Goal: Find specific fact: Find specific fact

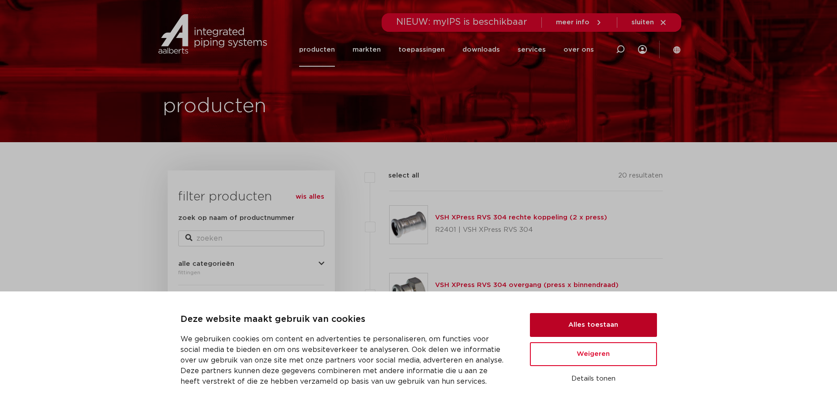
click at [591, 324] on button "Alles toestaan" at bounding box center [593, 325] width 127 height 24
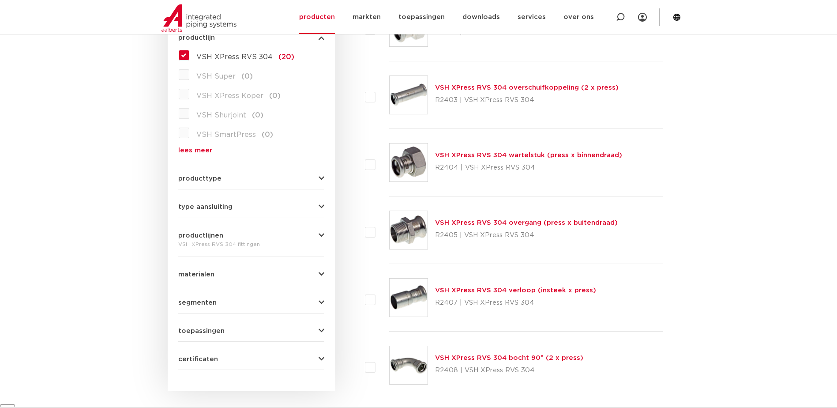
scroll to position [309, 0]
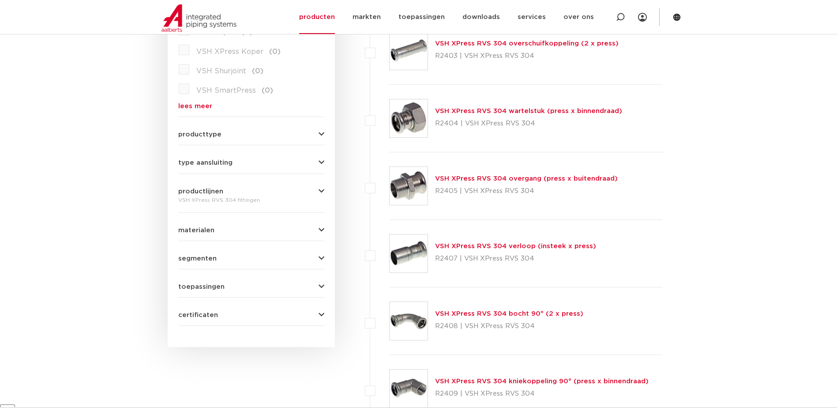
click at [479, 174] on div "VSH XPress RVS 304 overgang (press x buitendraad) R2405 | VSH XPress RVS 304" at bounding box center [526, 185] width 183 height 25
drag, startPoint x: 479, startPoint y: 174, endPoint x: 413, endPoint y: 183, distance: 66.3
click at [413, 183] on img at bounding box center [409, 186] width 38 height 38
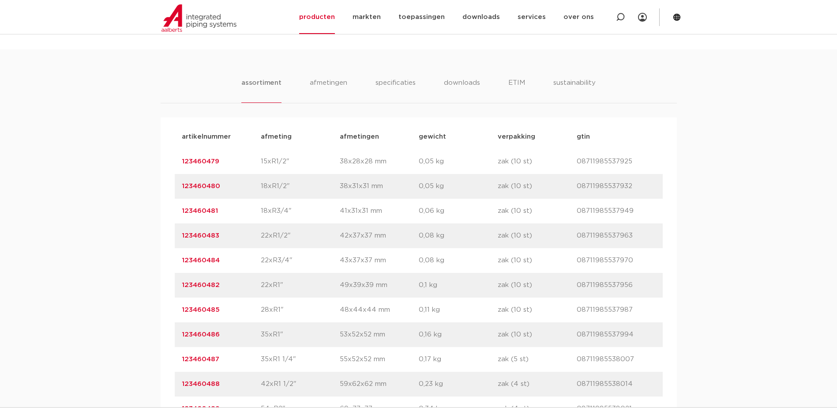
scroll to position [618, 0]
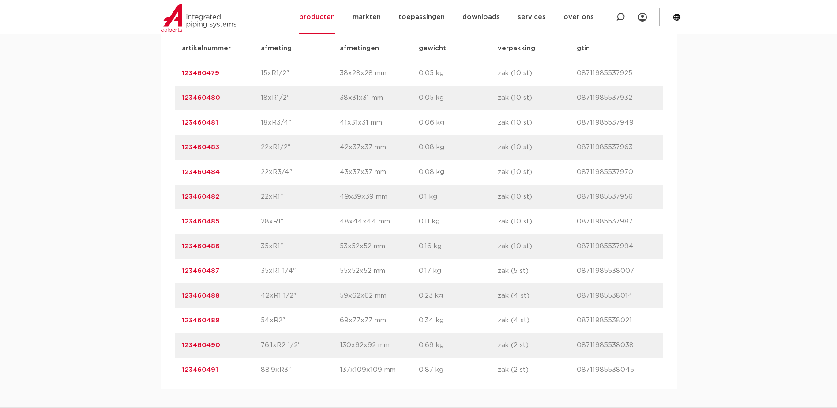
drag, startPoint x: 220, startPoint y: 294, endPoint x: 180, endPoint y: 297, distance: 39.4
click at [180, 297] on div "artikelnummer 123460488 afmeting 42xR1 1/2" [GEOGRAPHIC_DATA] 59x62x62 mm gewic…" at bounding box center [419, 295] width 488 height 25
drag, startPoint x: 180, startPoint y: 297, endPoint x: 193, endPoint y: 297, distance: 12.8
copy link "123460488"
click at [219, 271] on p "123460487" at bounding box center [221, 271] width 79 height 11
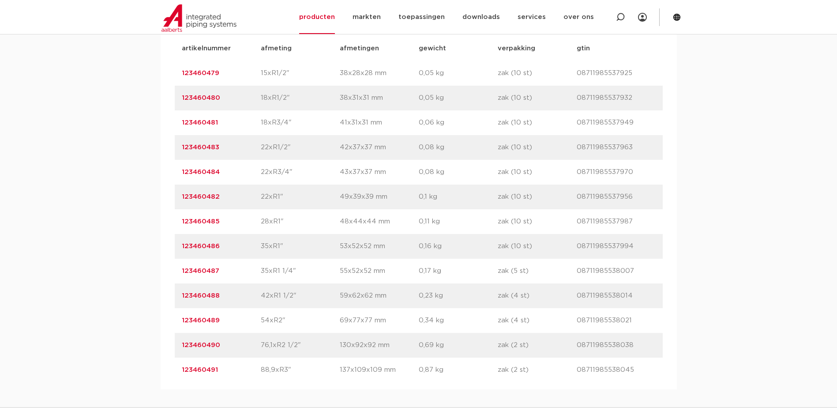
click at [217, 270] on link "123460487" at bounding box center [201, 270] width 38 height 7
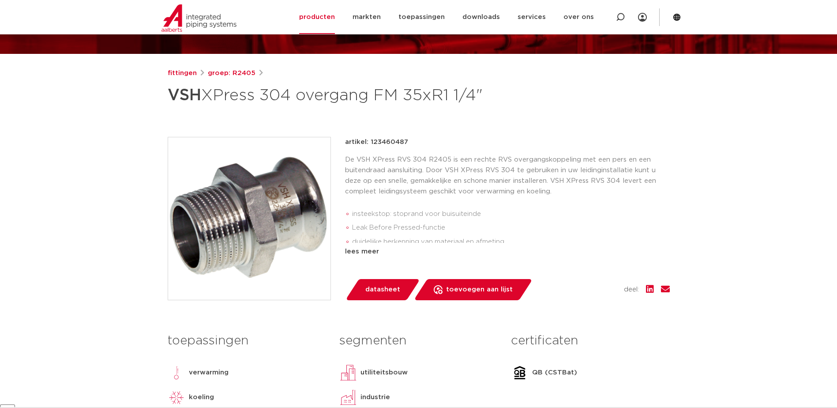
scroll to position [132, 0]
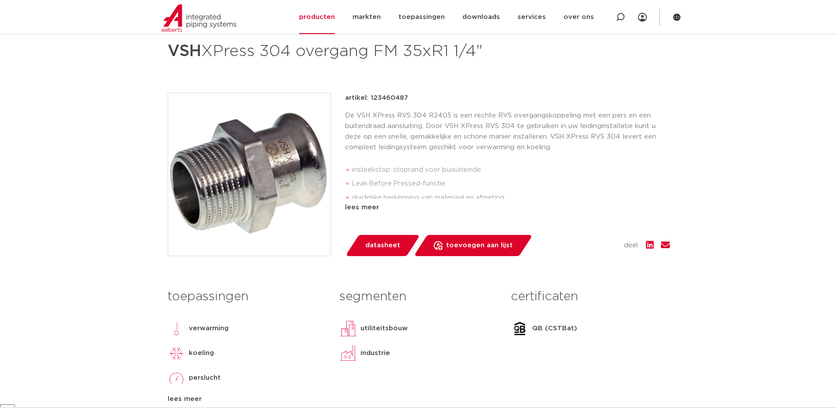
click at [409, 95] on div "artikel: 123460487" at bounding box center [507, 98] width 325 height 11
drag, startPoint x: 407, startPoint y: 97, endPoint x: 369, endPoint y: 98, distance: 37.5
click at [369, 98] on div "artikel: 123460487" at bounding box center [507, 98] width 325 height 11
copy p "123460487"
